Goal: Find contact information: Find contact information

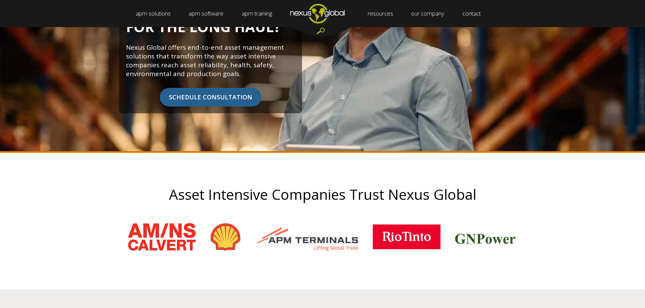
scroll to position [102, 0]
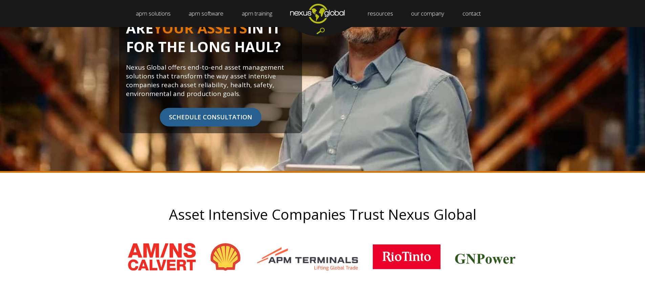
click at [227, 113] on span "SCHEDULE CONSULTATION" at bounding box center [211, 117] width 102 height 19
click at [223, 123] on span "SCHEDULE CONSULTATION" at bounding box center [211, 117] width 102 height 19
click at [223, 118] on span "SCHEDULE CONSULTATION" at bounding box center [211, 117] width 102 height 19
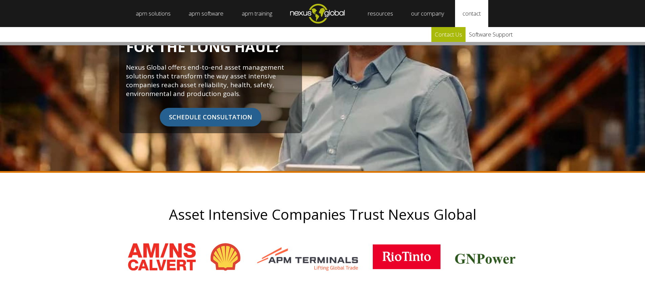
click at [464, 35] on link "Contact Us" at bounding box center [448, 34] width 34 height 15
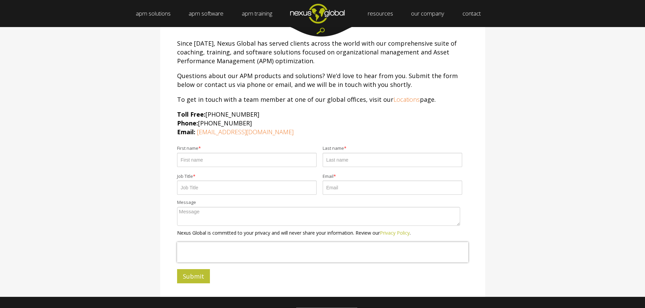
scroll to position [102, 0]
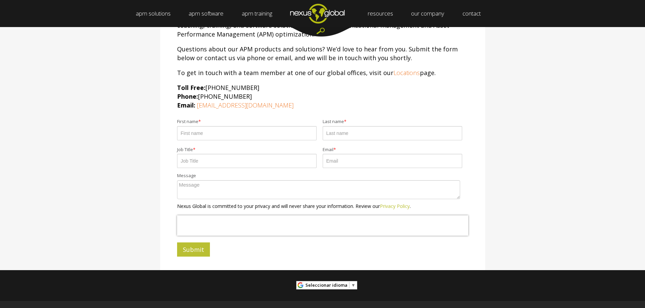
click at [204, 137] on input "First name *" at bounding box center [246, 133] width 139 height 14
type input "Andrew"
type input "Jami"
type input "E"
type input "VP"
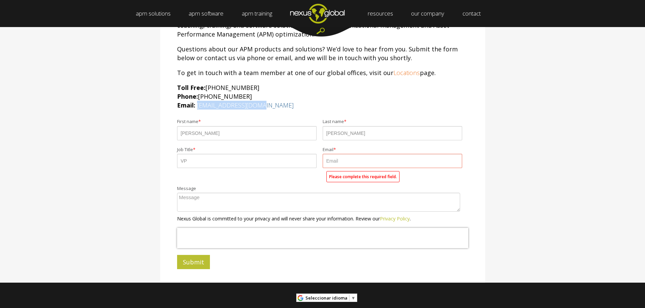
drag, startPoint x: 272, startPoint y: 106, endPoint x: 197, endPoint y: 106, distance: 74.8
click at [197, 106] on p "Toll Free: 855-488-0068 Phone: +1 (919) 488-0068 Email: info@nexusglobal.com" at bounding box center [322, 96] width 291 height 26
